Goal: Task Accomplishment & Management: Manage account settings

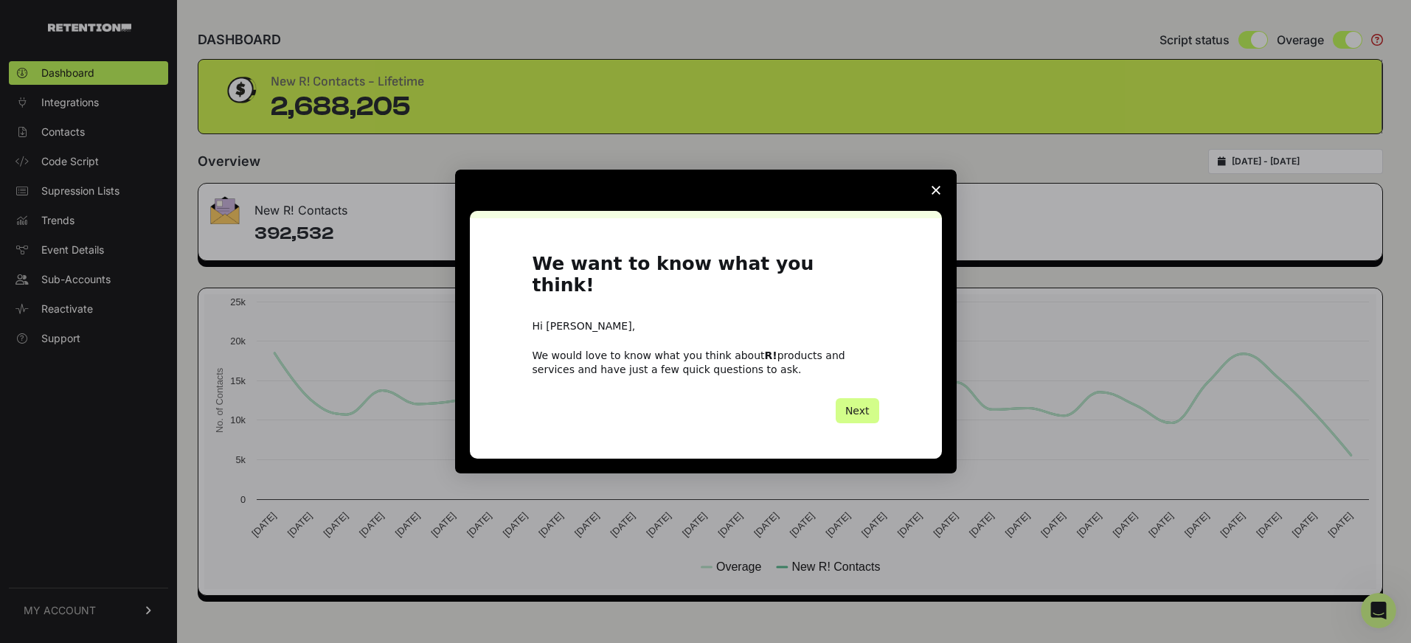
click at [938, 195] on icon "Close survey" at bounding box center [936, 190] width 9 height 9
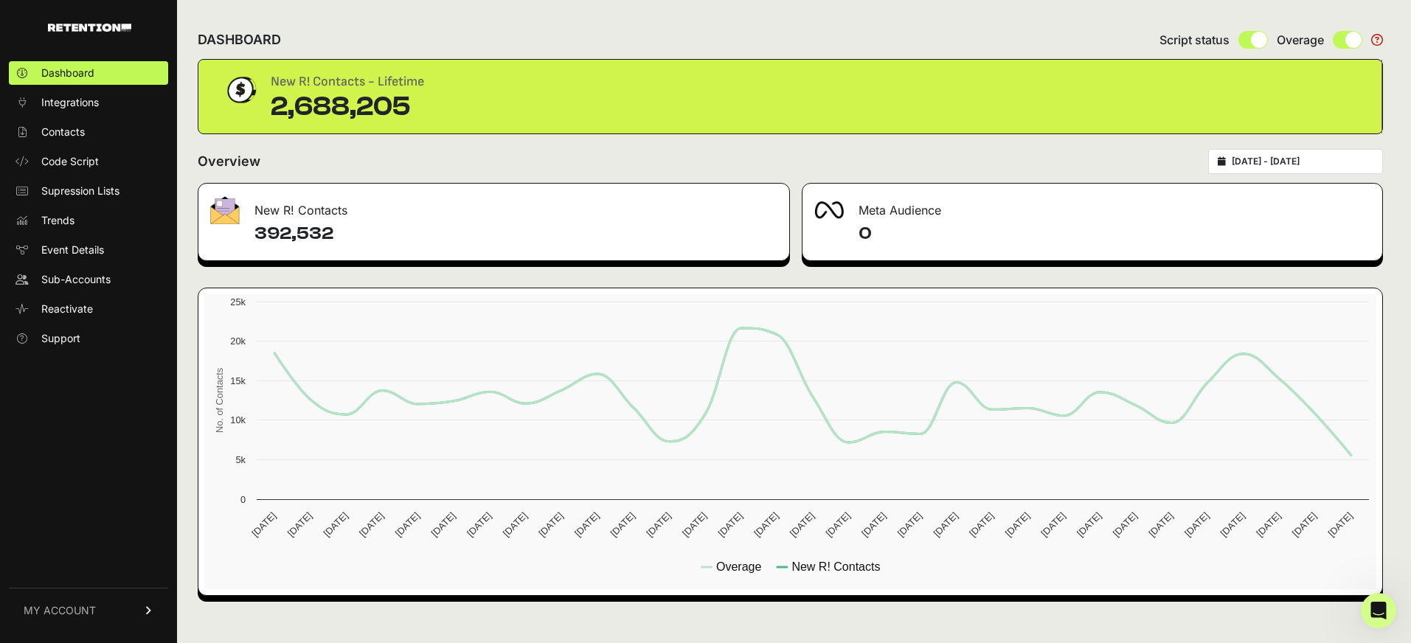
type input "[DATE]"
click at [1266, 167] on input "2025-07-15 - 2025-08-14" at bounding box center [1303, 162] width 142 height 12
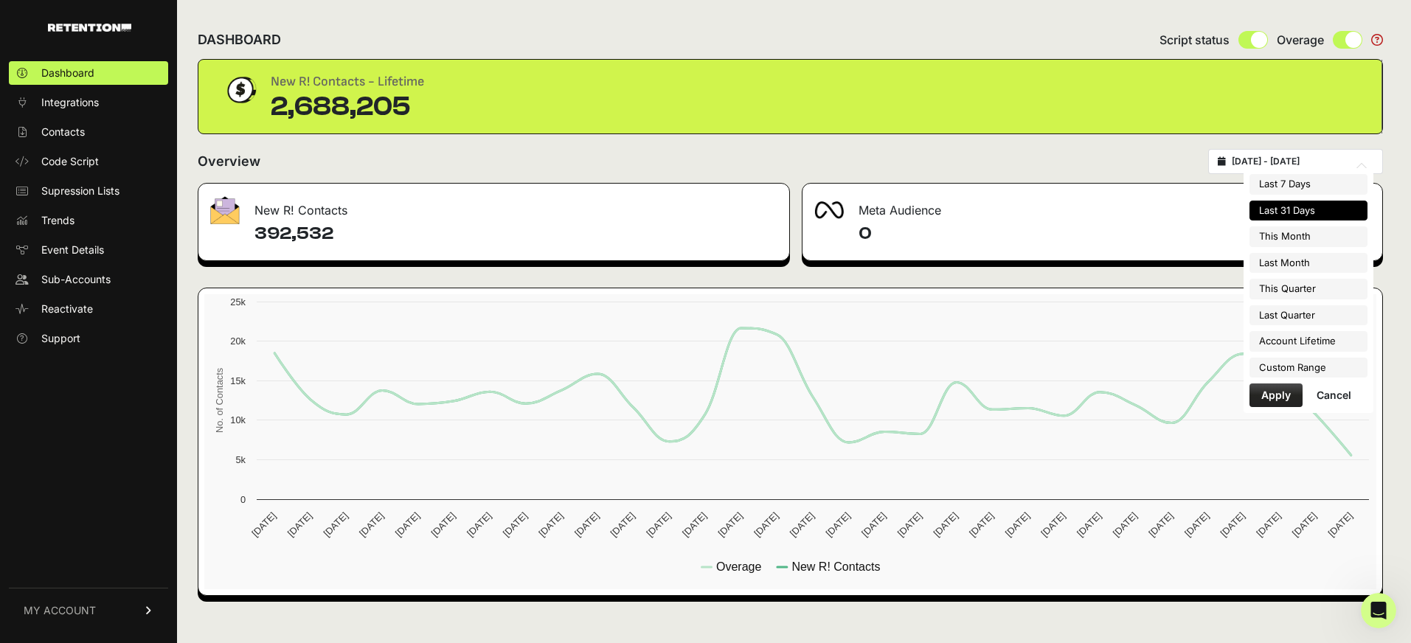
type input "[DATE]"
type input "2025-08-31"
type input "2025-07-01"
type input "[DATE]"
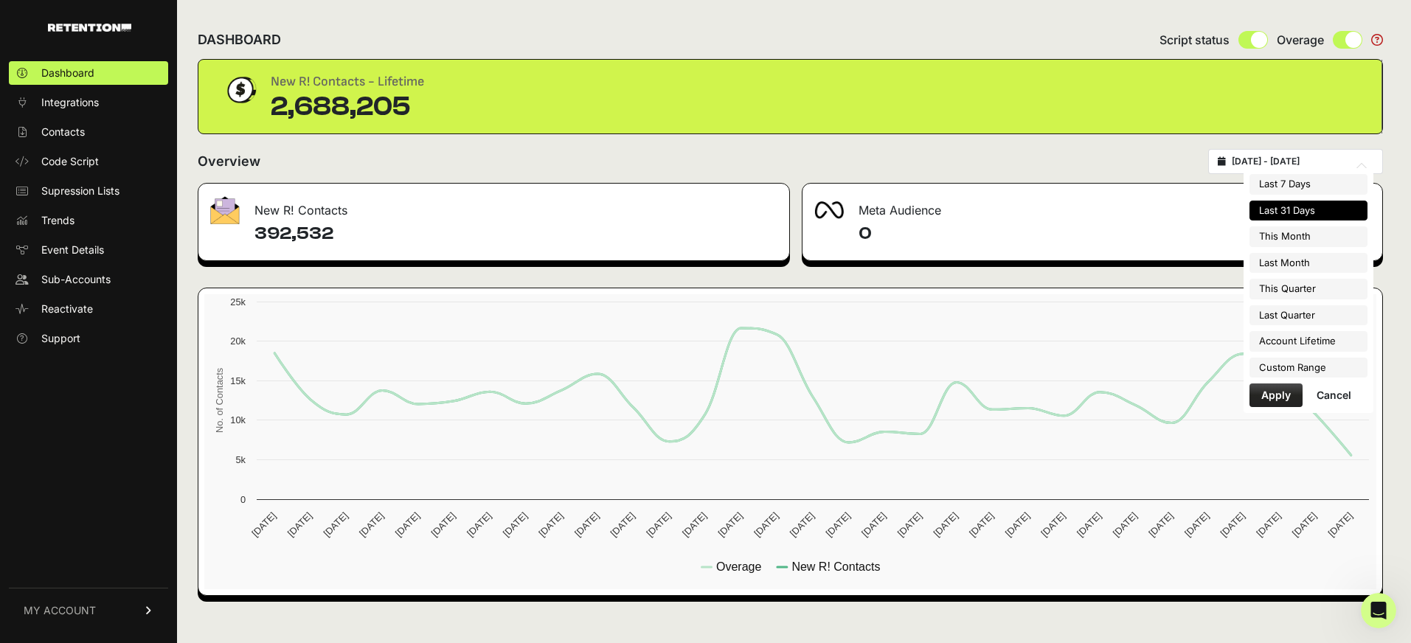
type input "[DATE]"
type input "2025-07-01"
type input "2025-09-30"
type input "[DATE]"
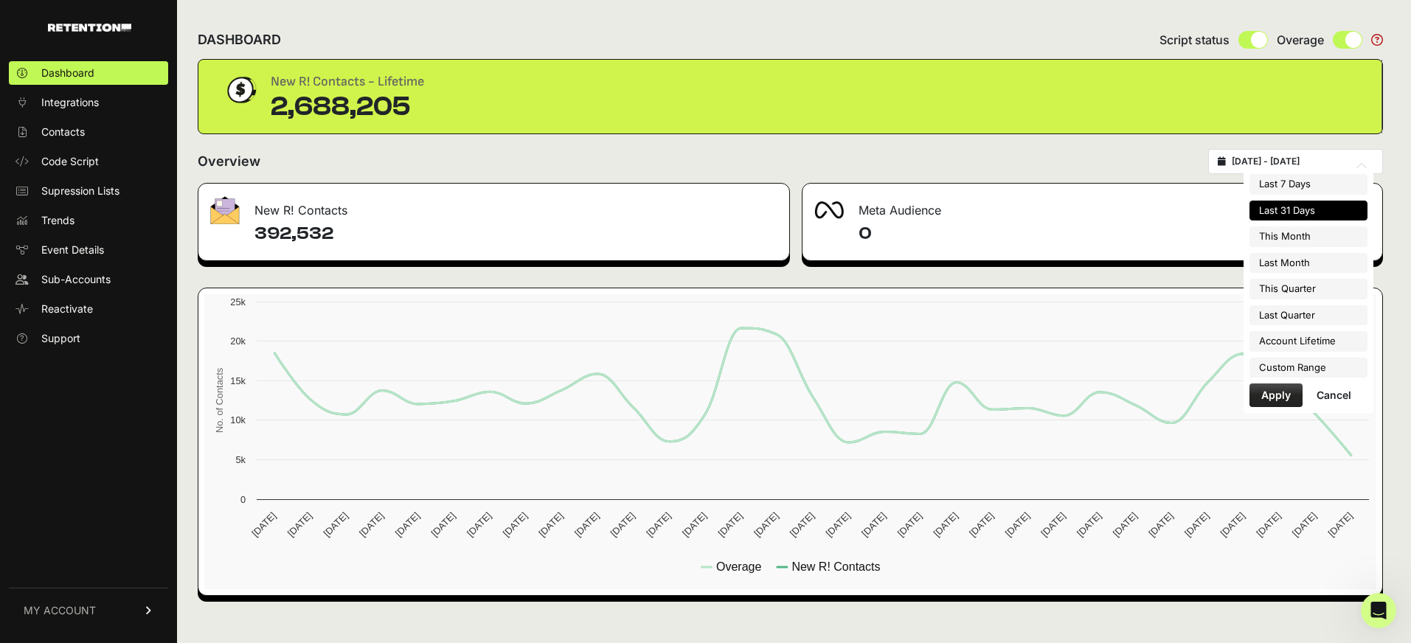
type input "2025-04-01"
type input "2025-06-30"
type input "[DATE]"
click at [1285, 370] on li "Custom Range" at bounding box center [1309, 368] width 118 height 21
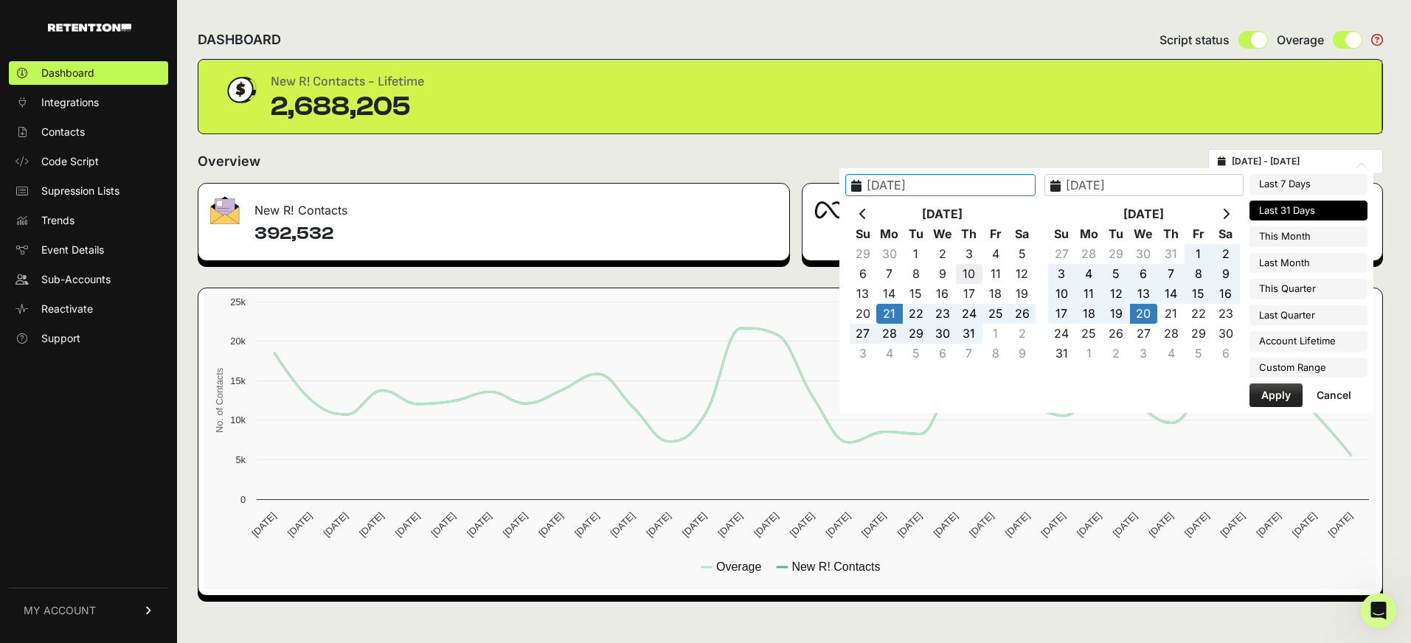
type input "[DATE]"
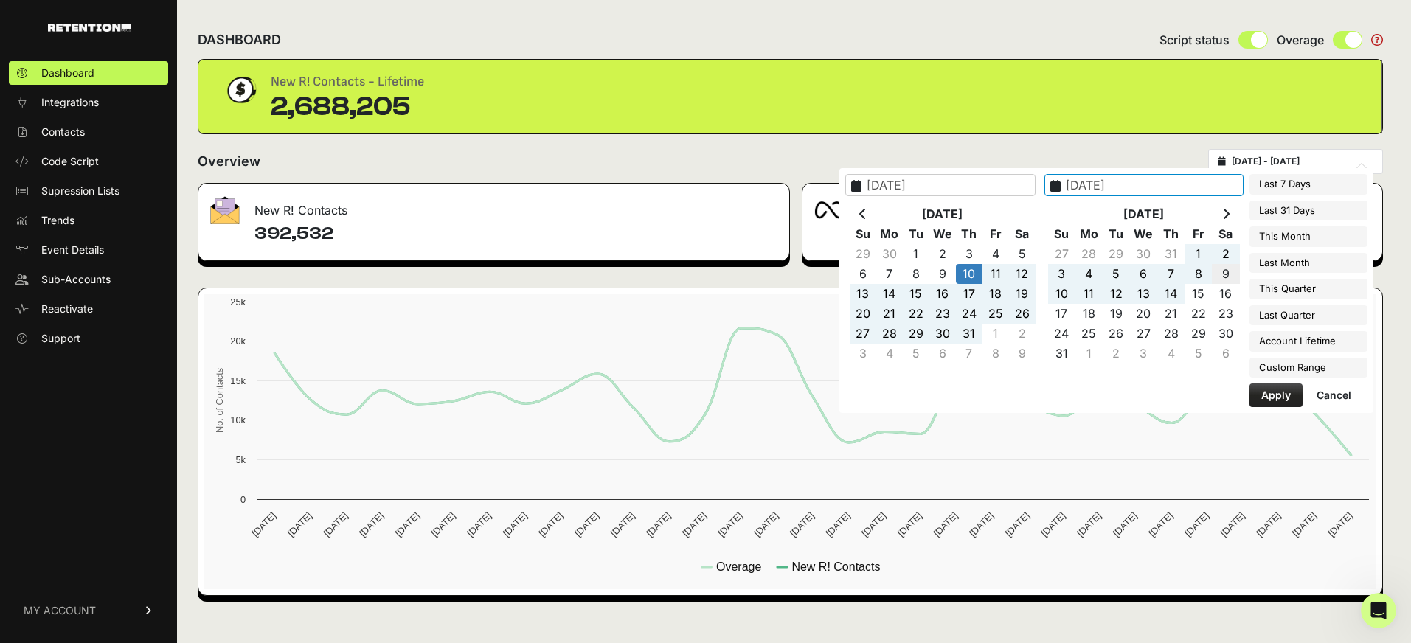
type input "[DATE]"
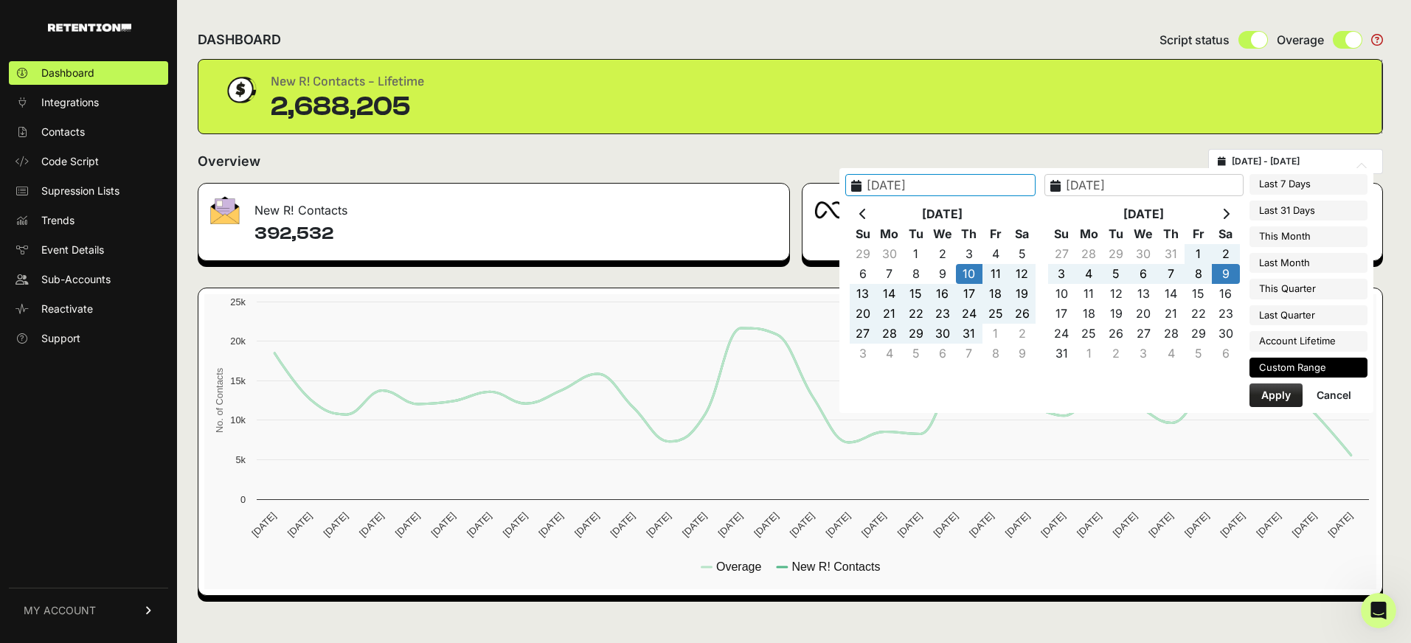
type input "[DATE]"
click at [1267, 397] on button "Apply" at bounding box center [1276, 396] width 53 height 24
type input "[DATE] - [DATE]"
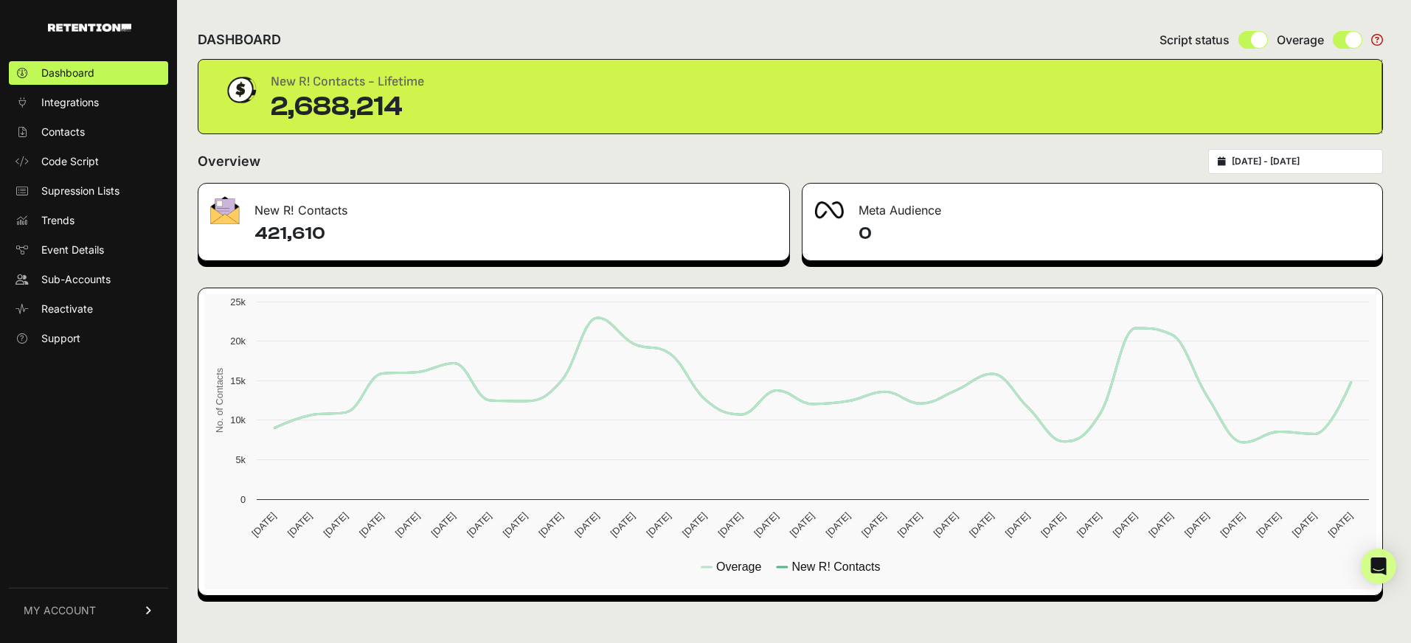
type input "[DATE]"
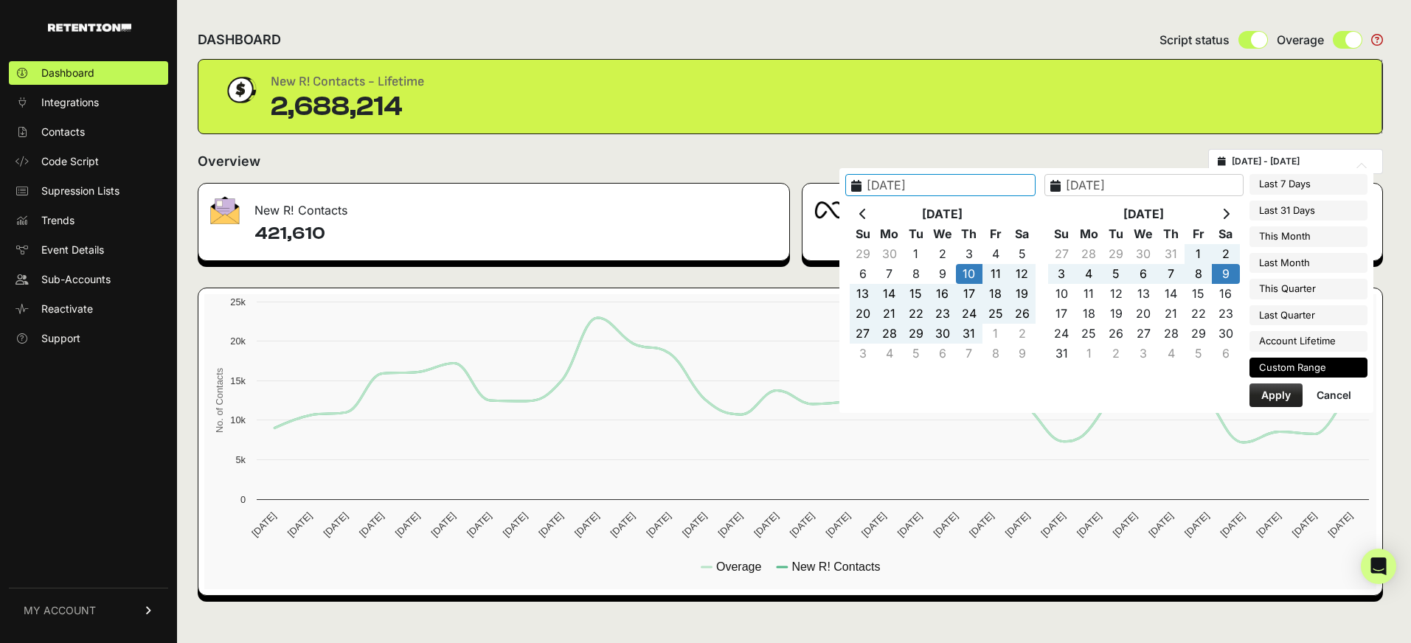
click at [1310, 167] on input "[DATE] - [DATE]" at bounding box center [1303, 162] width 142 height 12
type input "[DATE]"
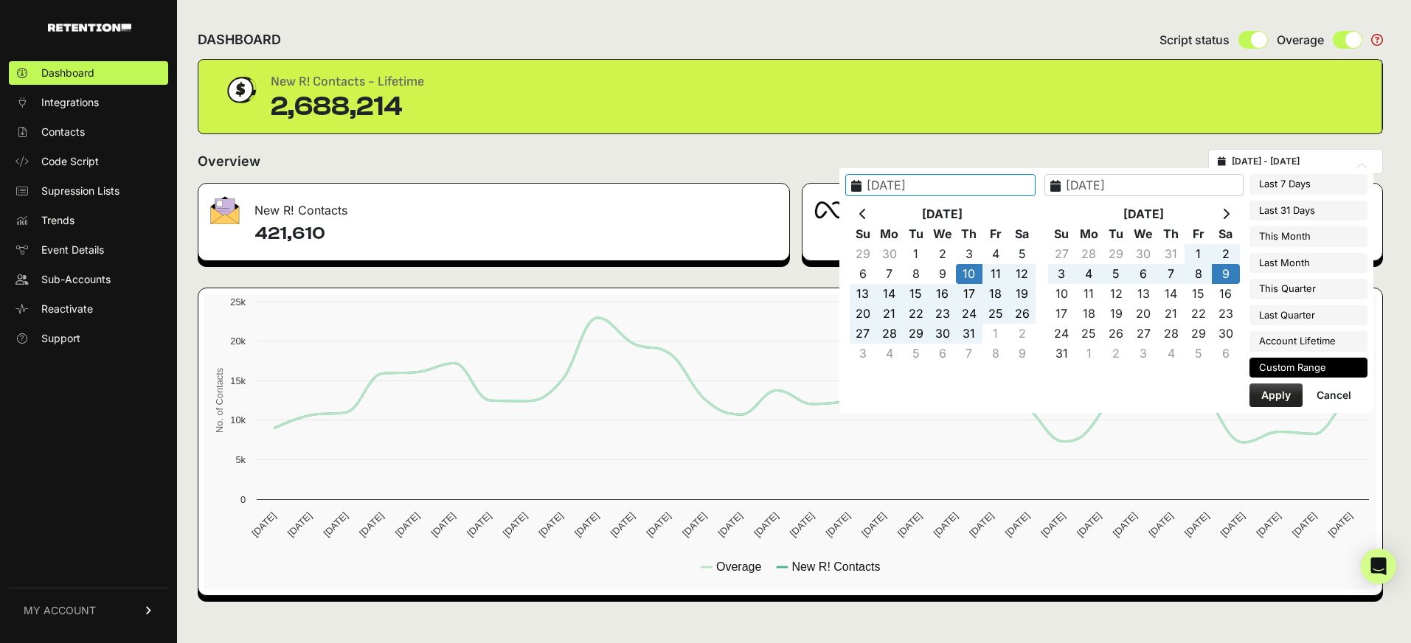
type input "[DATE]"
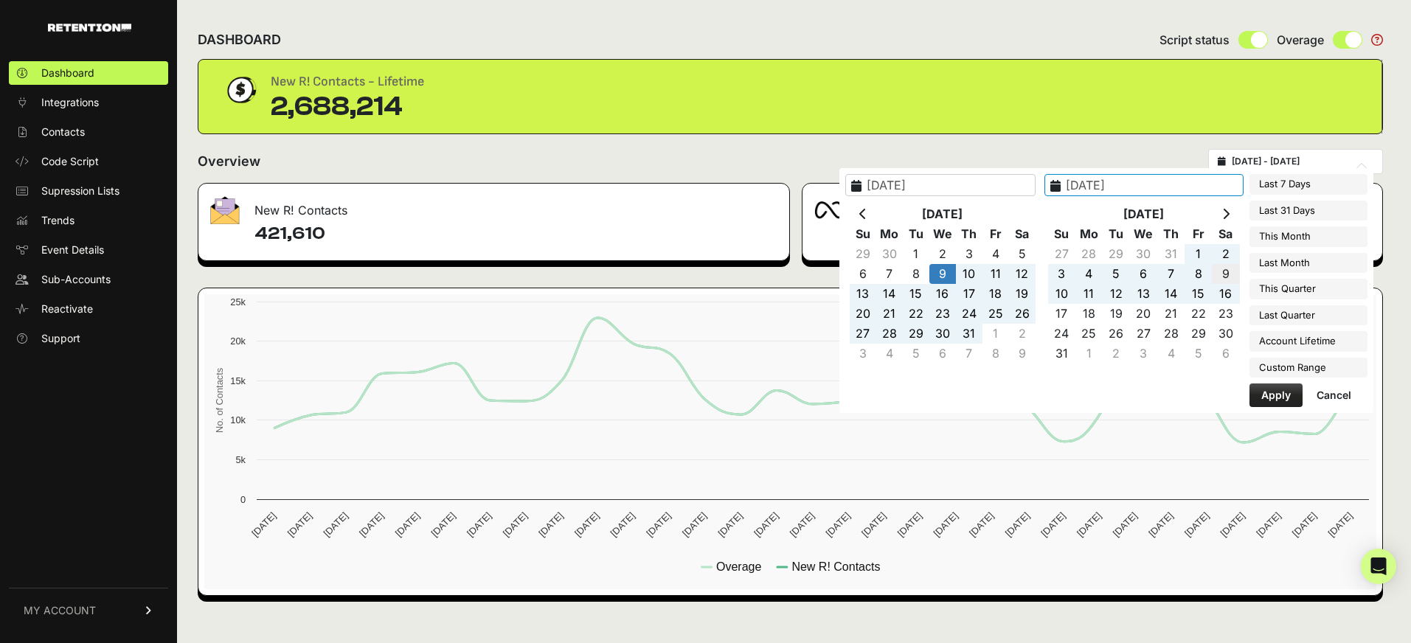
type input "[DATE]"
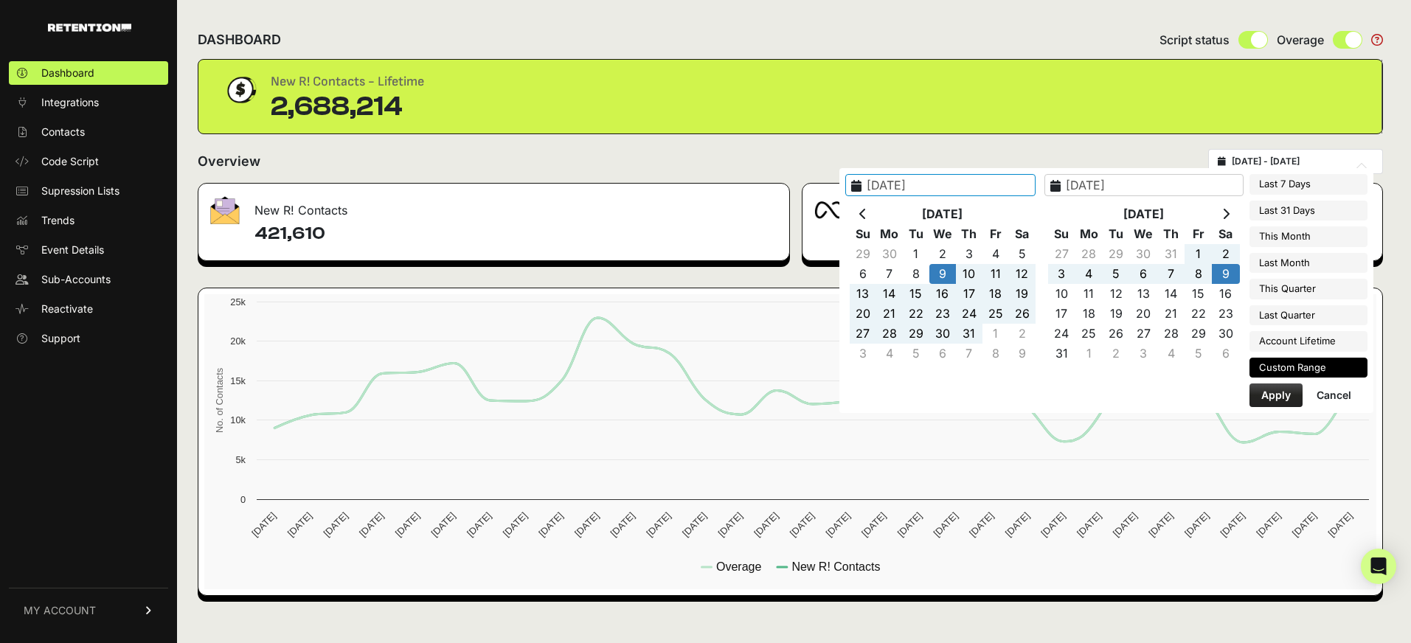
type input "[DATE]"
click at [1281, 398] on button "Apply" at bounding box center [1276, 396] width 53 height 24
type input "[DATE] - [DATE]"
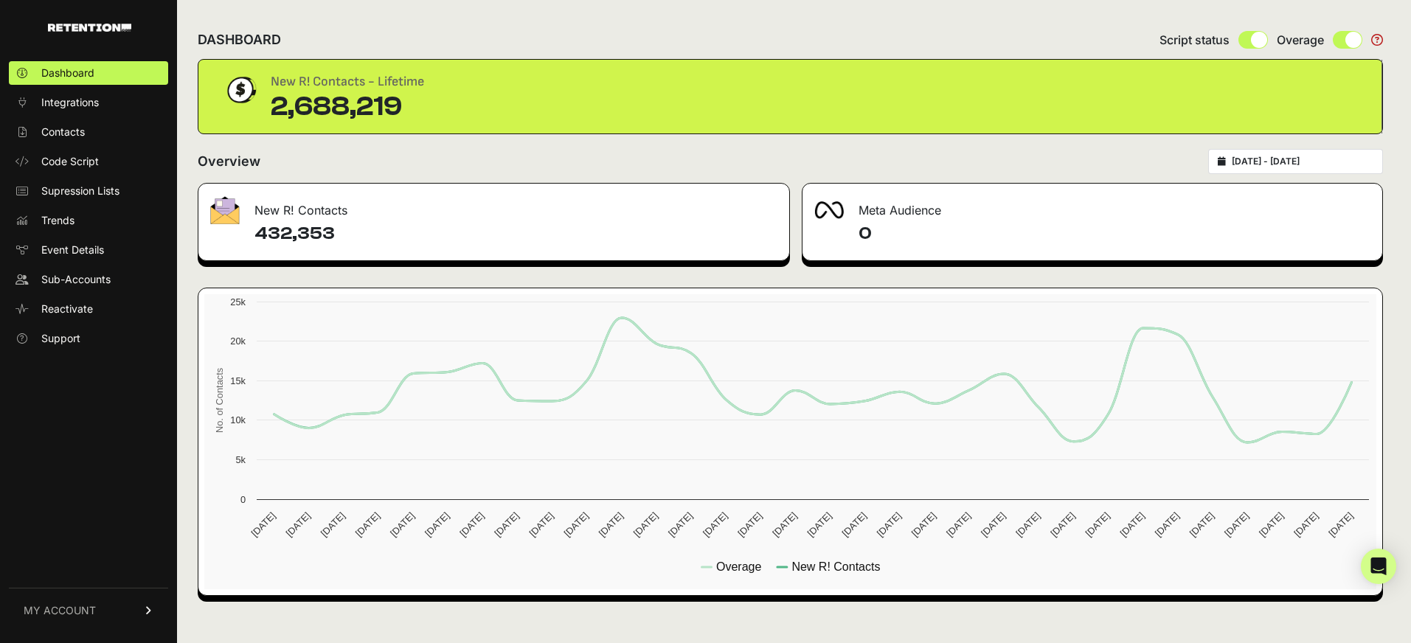
click at [119, 612] on link "MY ACCOUNT" at bounding box center [88, 610] width 159 height 45
click at [111, 612] on link "Sign Out" at bounding box center [88, 621] width 159 height 24
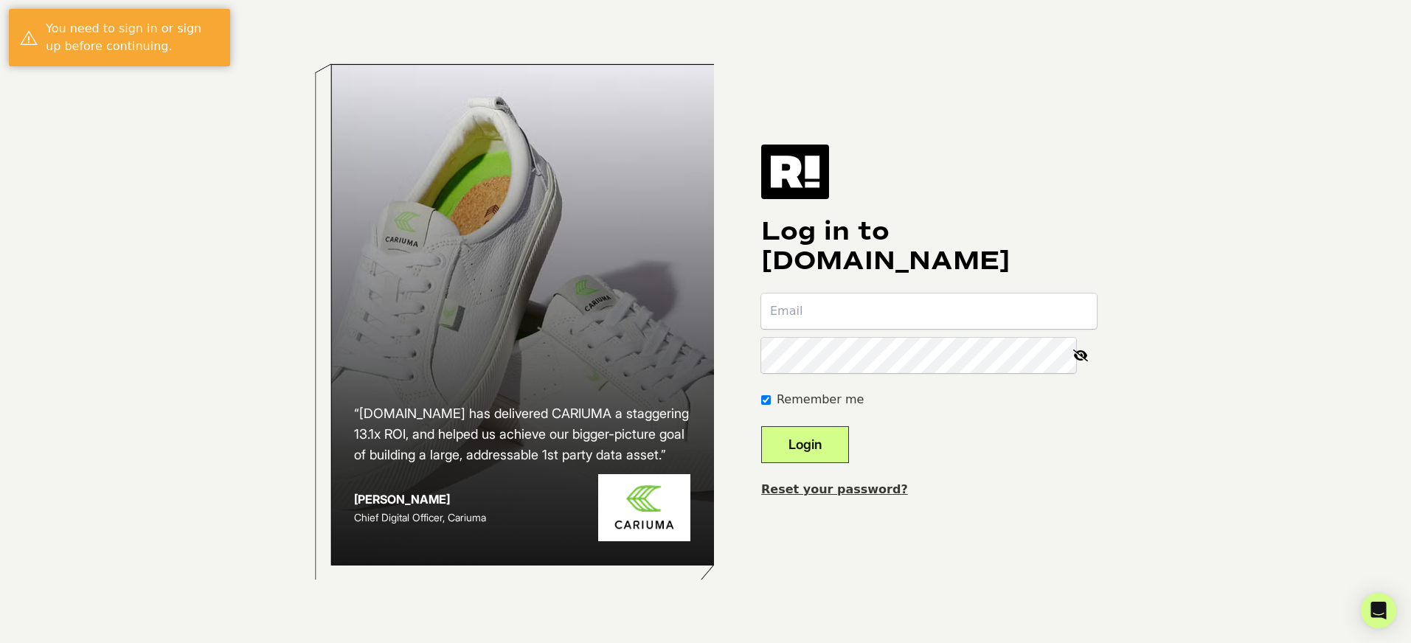
type input "h"
type input "[PERSON_NAME][EMAIL_ADDRESS][DOMAIN_NAME]"
click at [761, 426] on button "Login" at bounding box center [805, 444] width 88 height 37
